Goal: Task Accomplishment & Management: Use online tool/utility

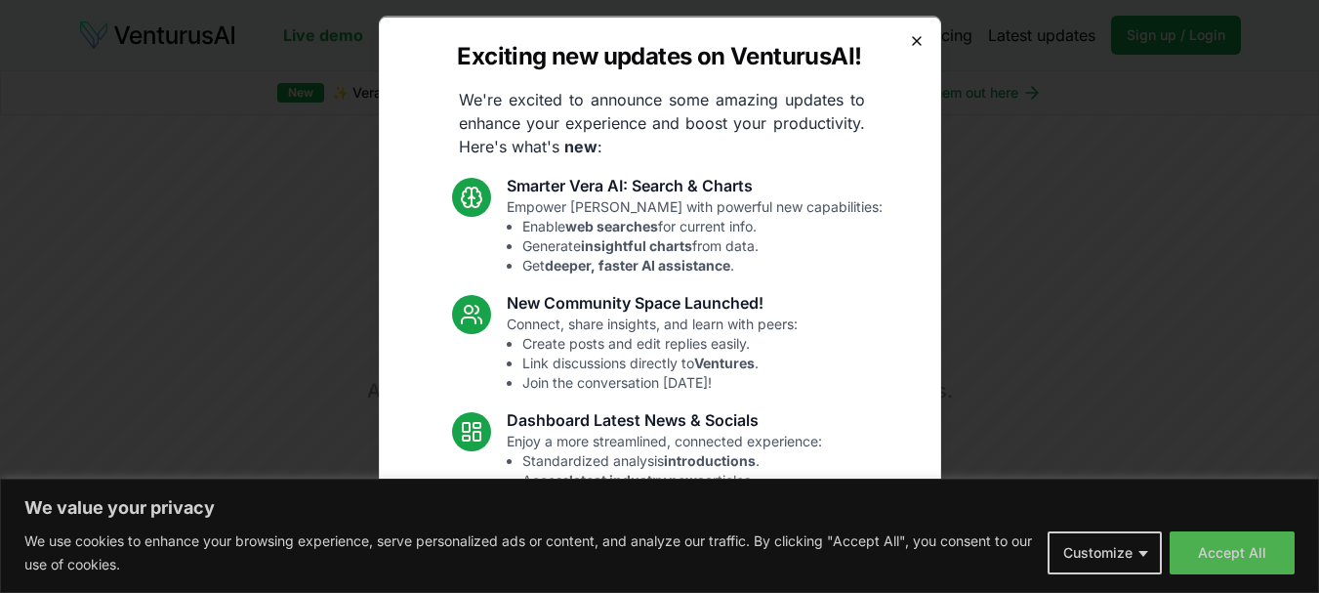
click at [913, 41] on icon "button" at bounding box center [917, 40] width 8 height 8
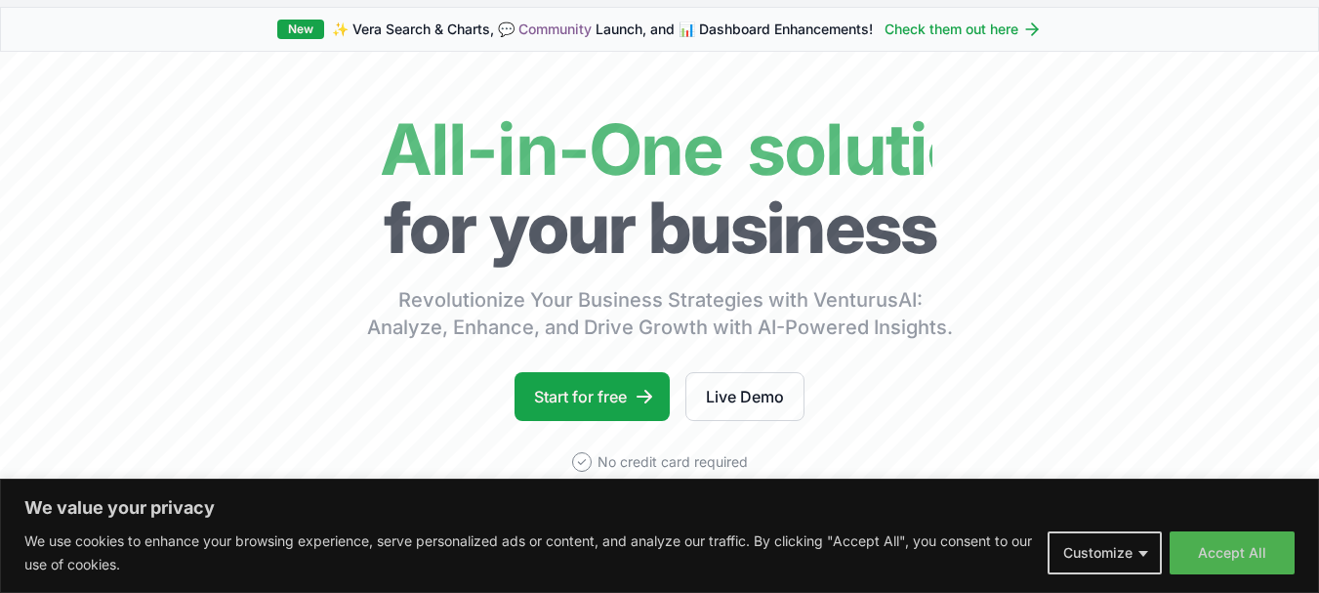
scroll to position [98, 0]
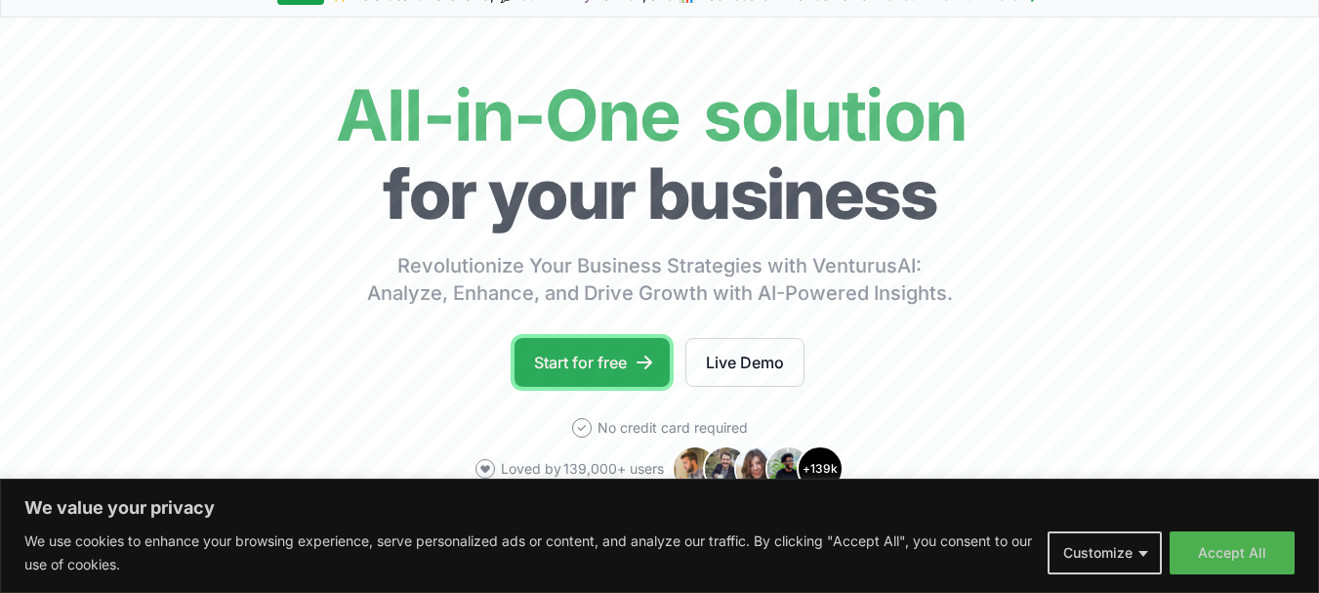
click at [598, 377] on link "Start for free" at bounding box center [592, 362] width 155 height 49
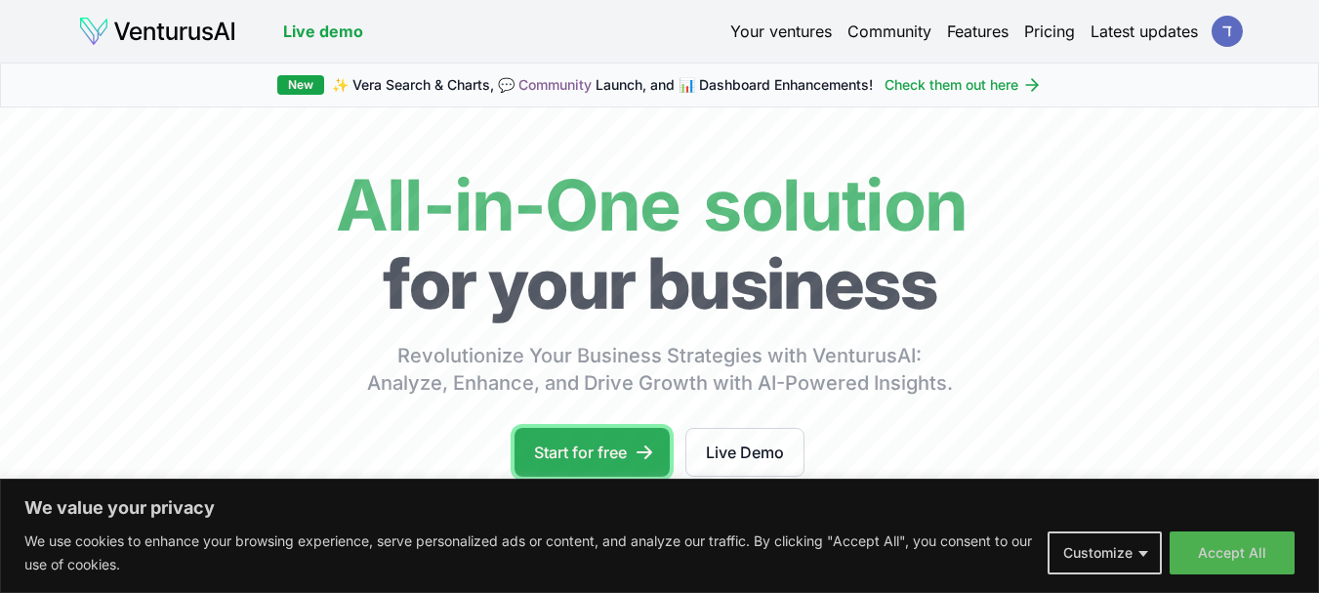
click at [598, 445] on link "Start for free" at bounding box center [592, 452] width 155 height 49
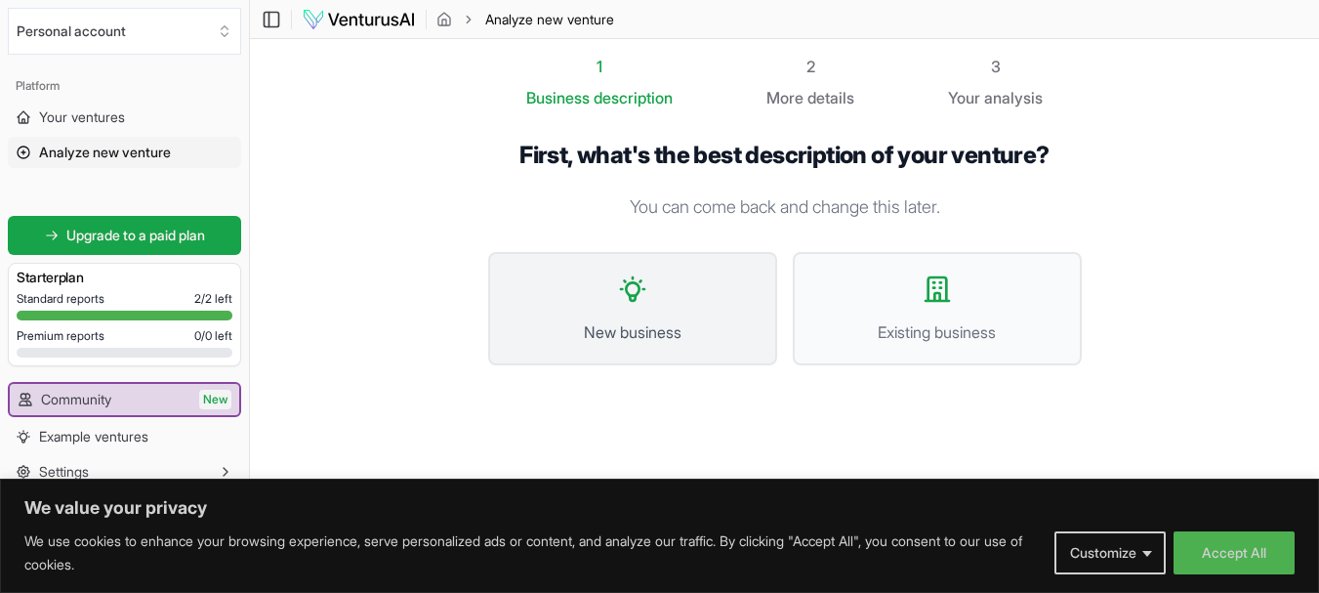
click at [652, 308] on button "New business" at bounding box center [632, 308] width 289 height 113
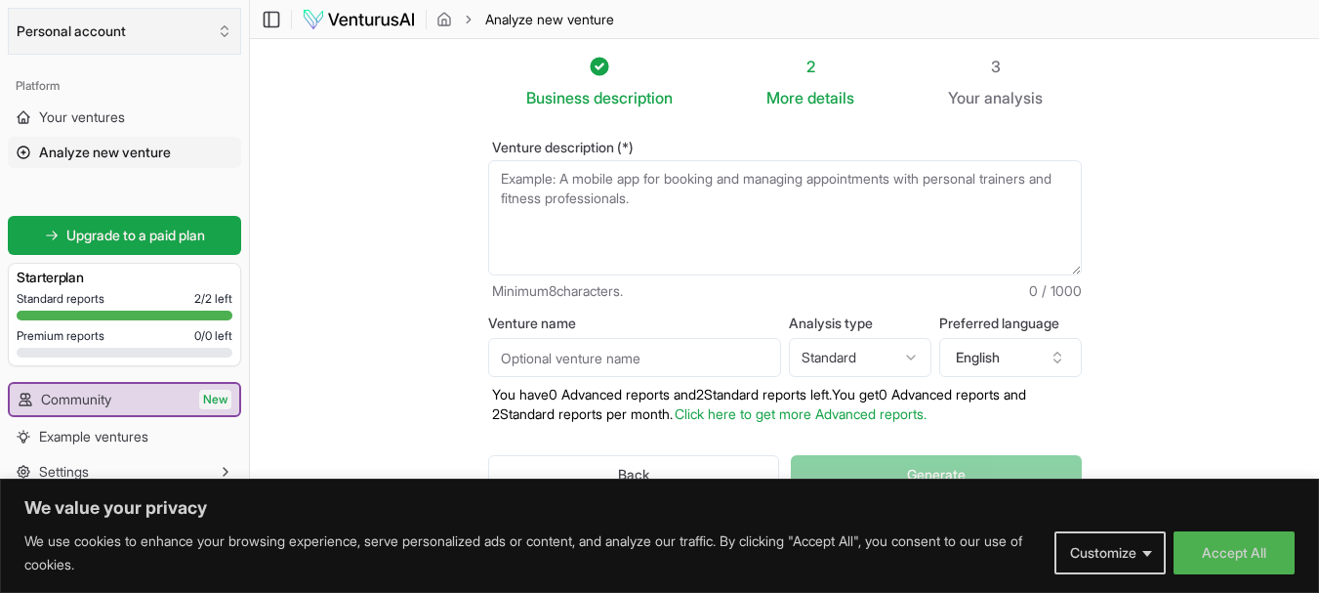
click at [144, 33] on button "Personal account" at bounding box center [124, 31] width 233 height 47
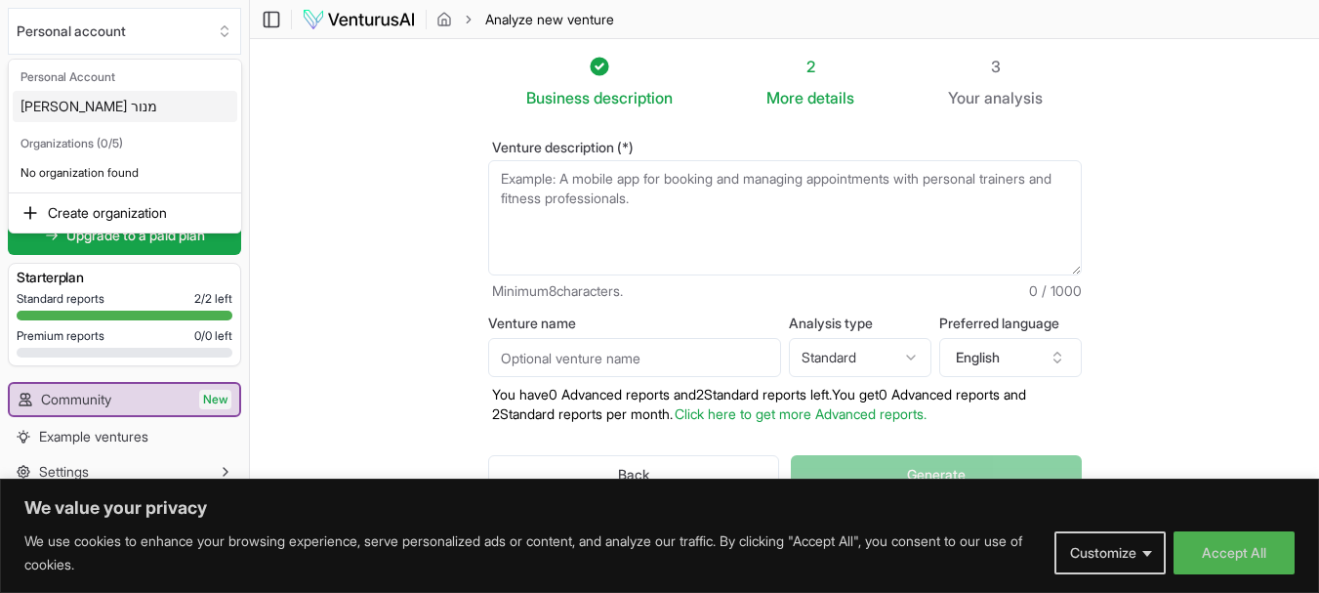
click at [137, 116] on div "דורית כהן מנור" at bounding box center [125, 106] width 225 height 31
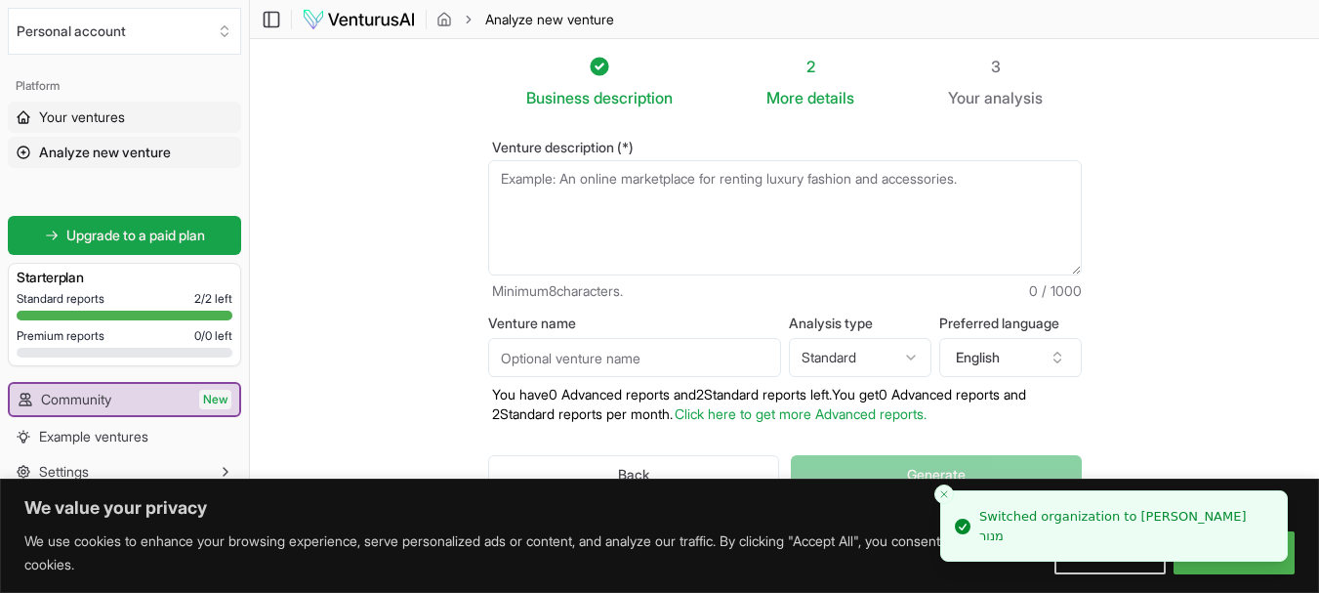
click at [135, 117] on link "Your ventures" at bounding box center [124, 117] width 233 height 31
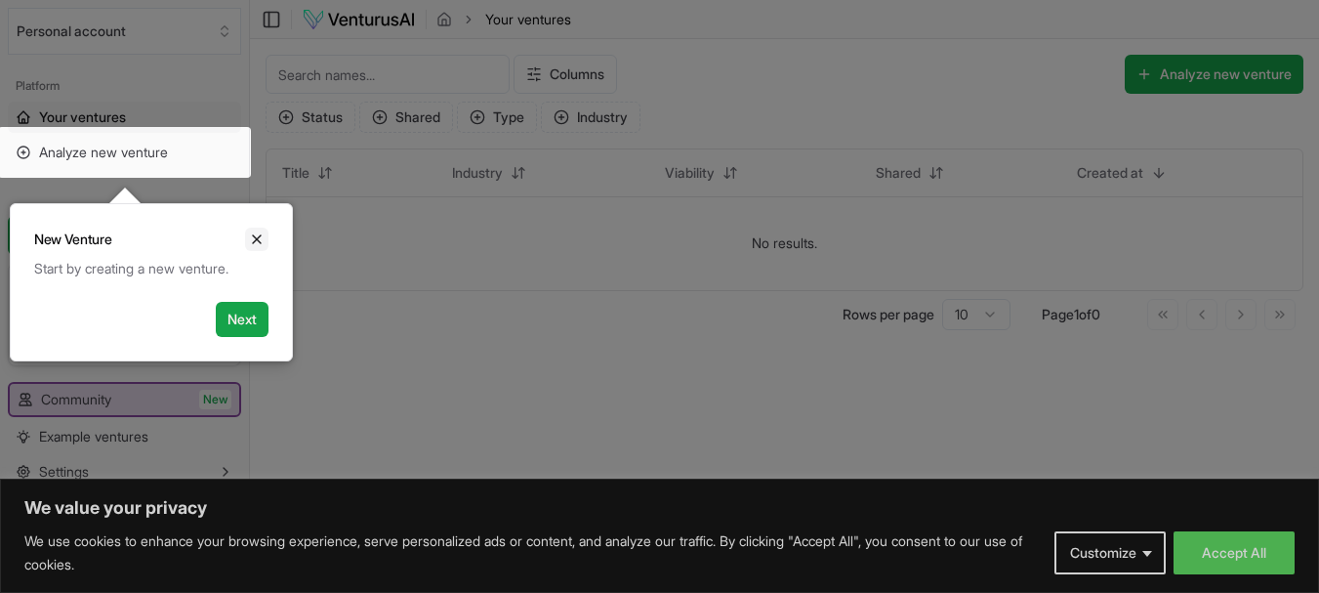
click at [260, 235] on icon "Close" at bounding box center [257, 239] width 16 height 16
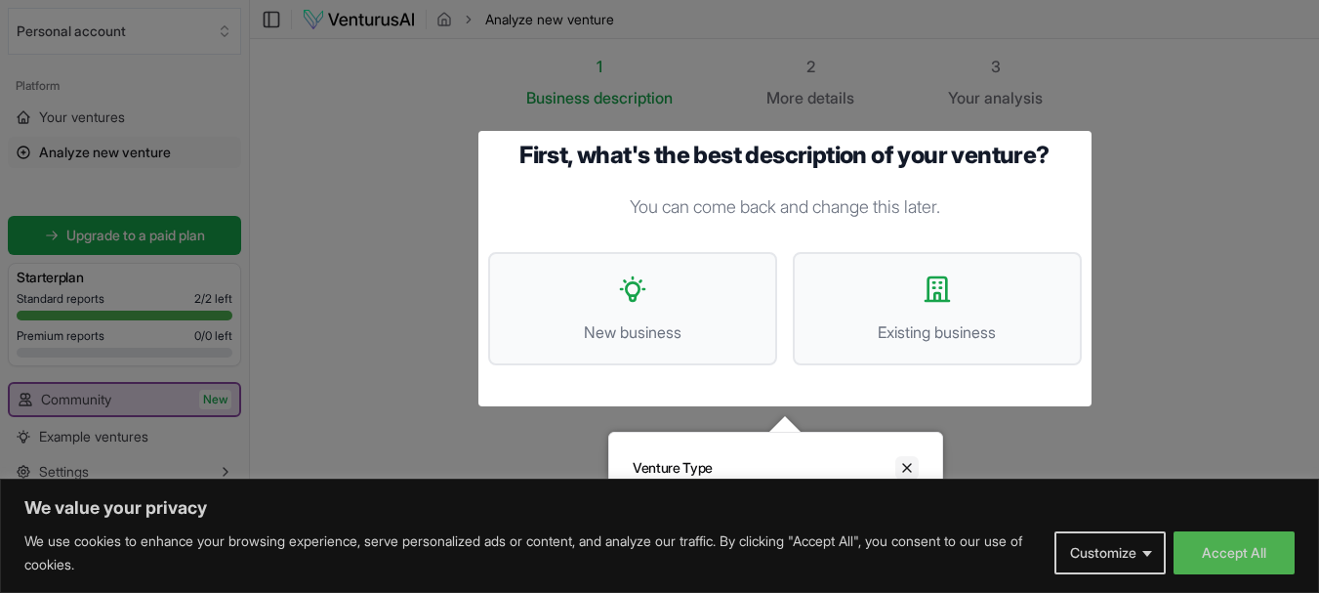
click at [911, 465] on icon "Close" at bounding box center [907, 468] width 8 height 8
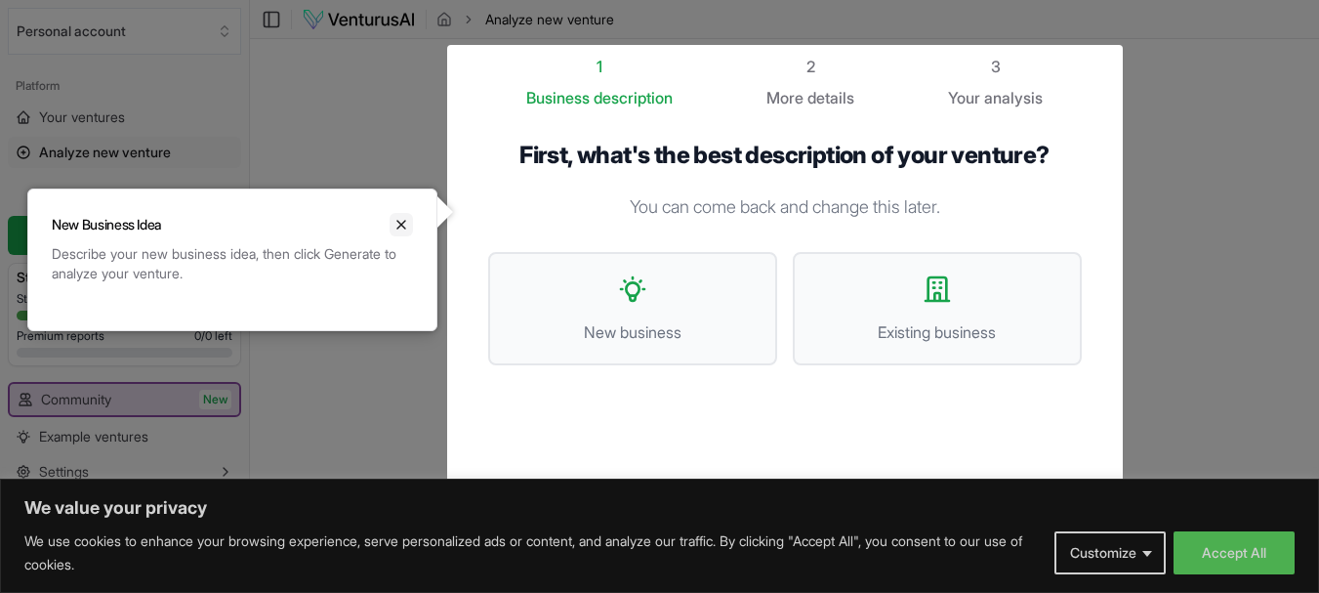
click at [397, 224] on icon "Close" at bounding box center [401, 225] width 16 height 16
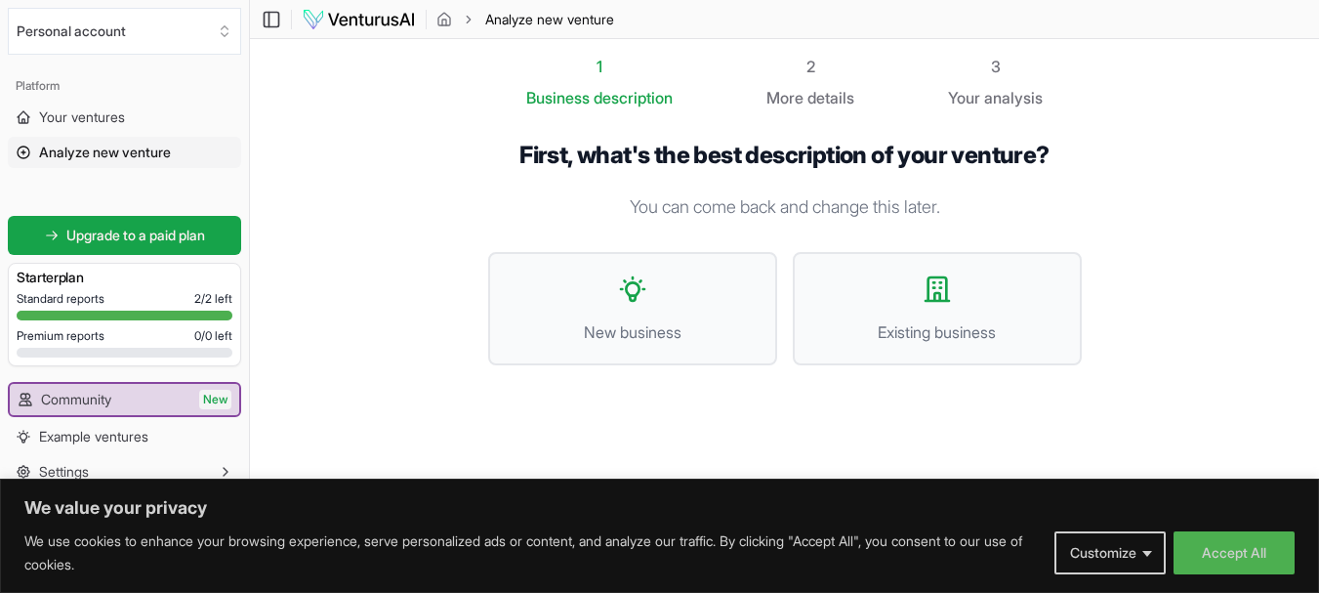
click at [143, 152] on span "Analyze new venture" at bounding box center [105, 153] width 132 height 20
click at [270, 22] on icon at bounding box center [272, 19] width 20 height 23
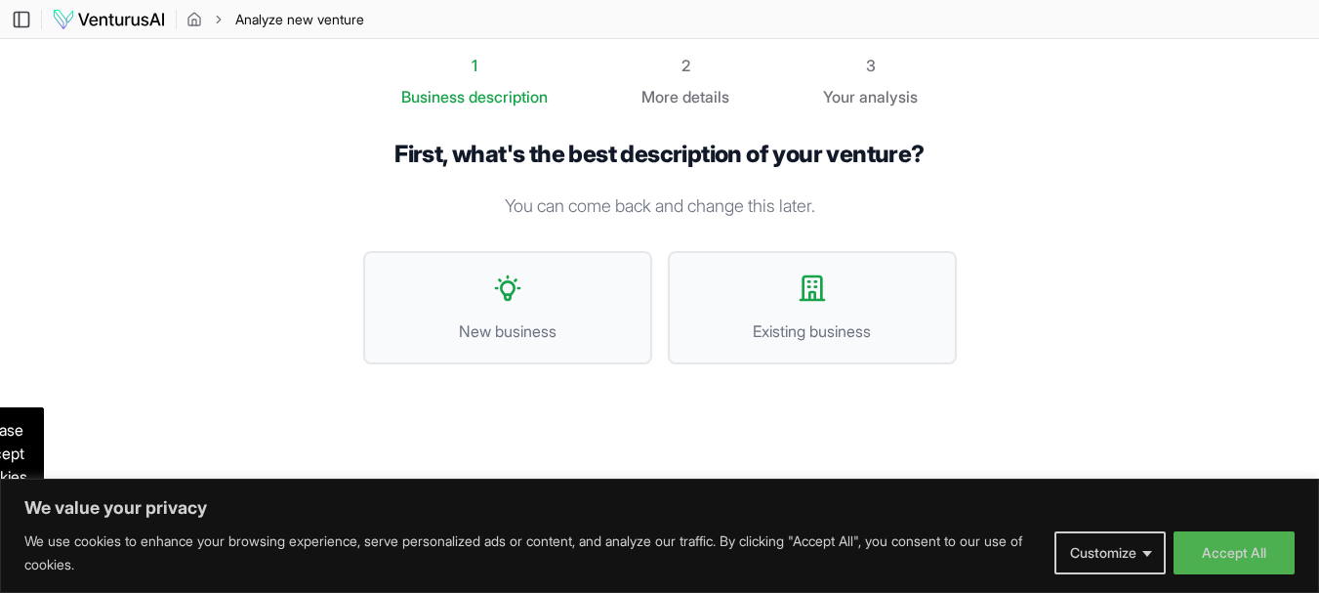
click at [318, 13] on span "Analyze new venture" at bounding box center [299, 20] width 129 height 20
